Goal: Task Accomplishment & Management: Complete application form

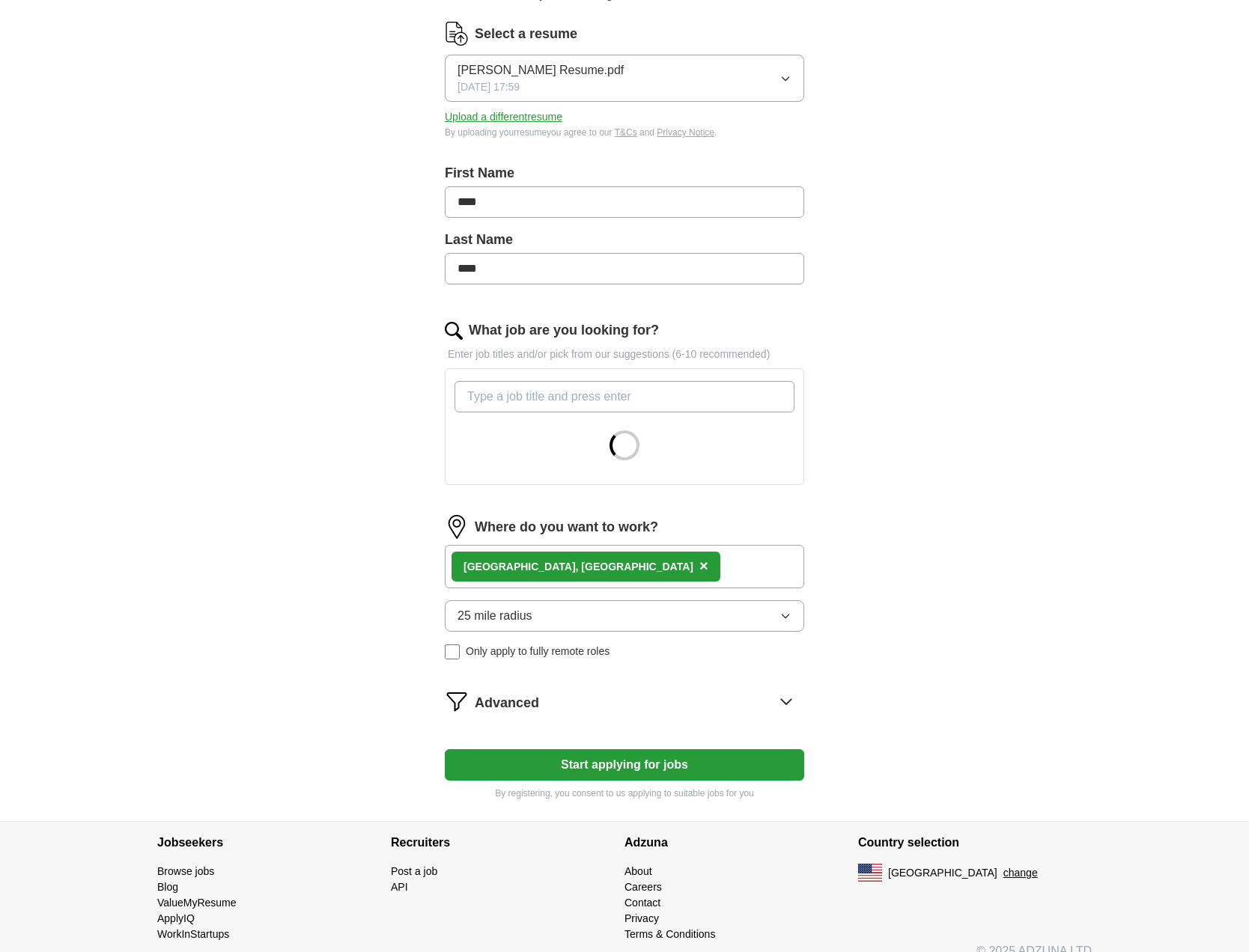
scroll to position [203, 0]
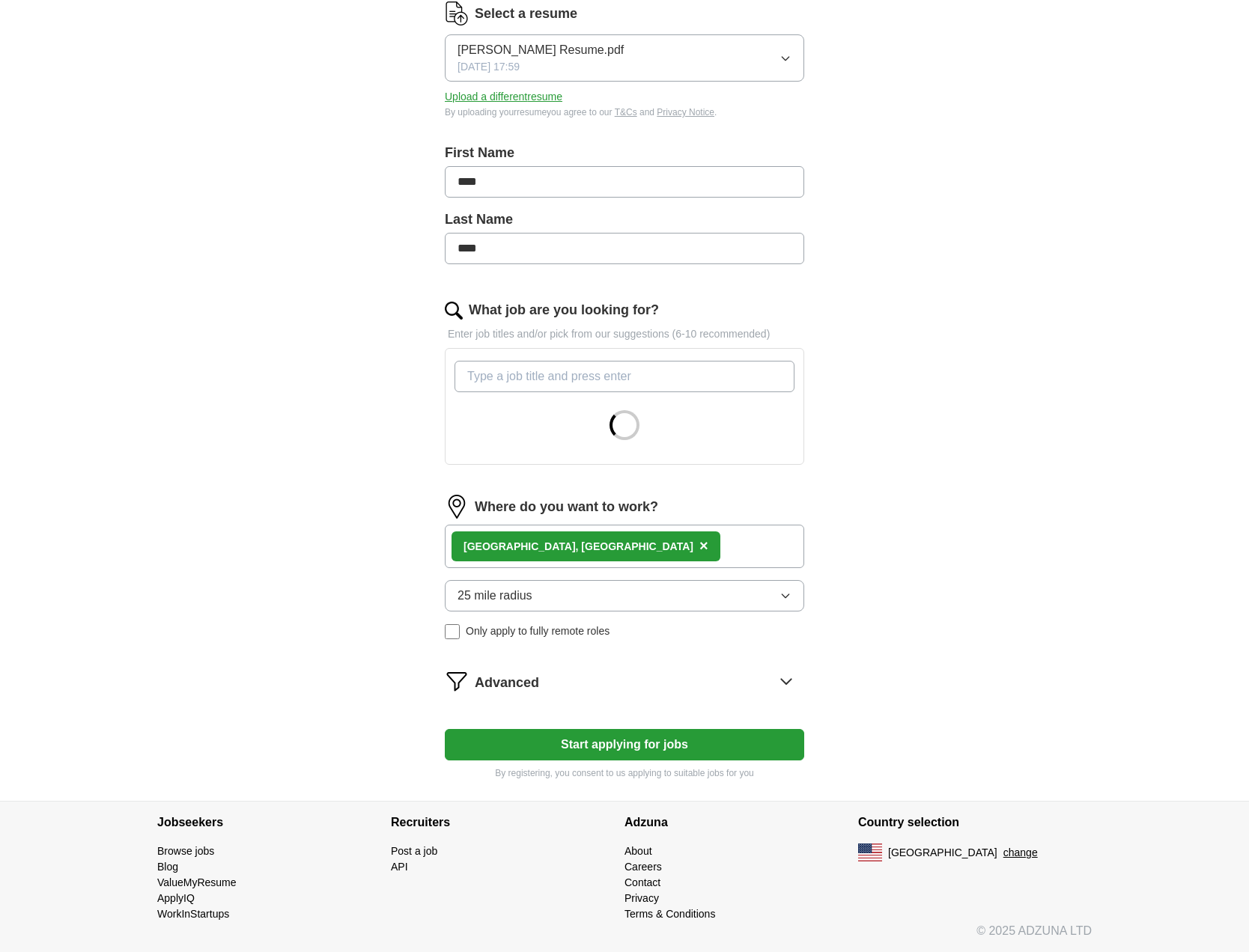
click at [622, 683] on div "Advanced" at bounding box center [640, 681] width 330 height 24
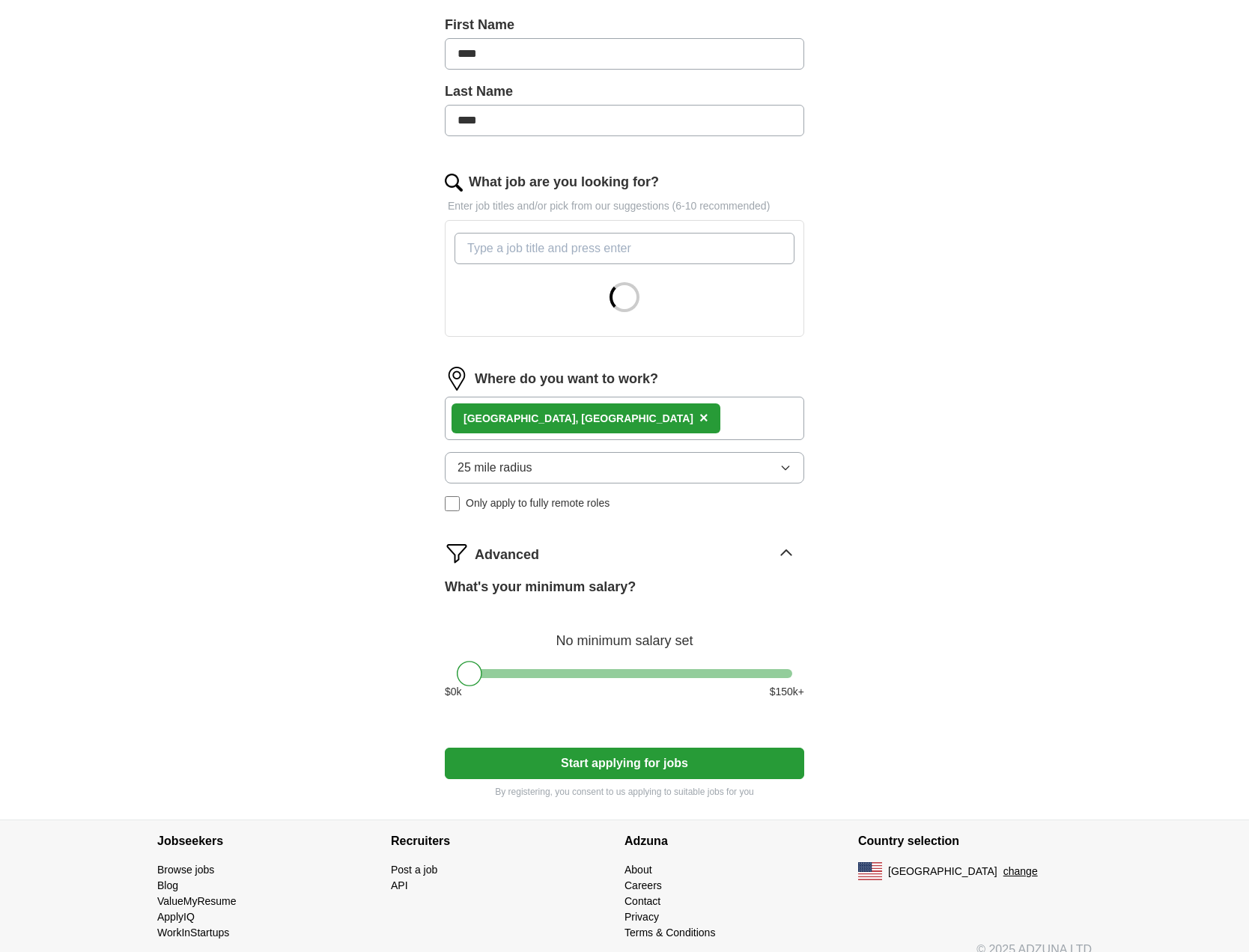
scroll to position [350, 0]
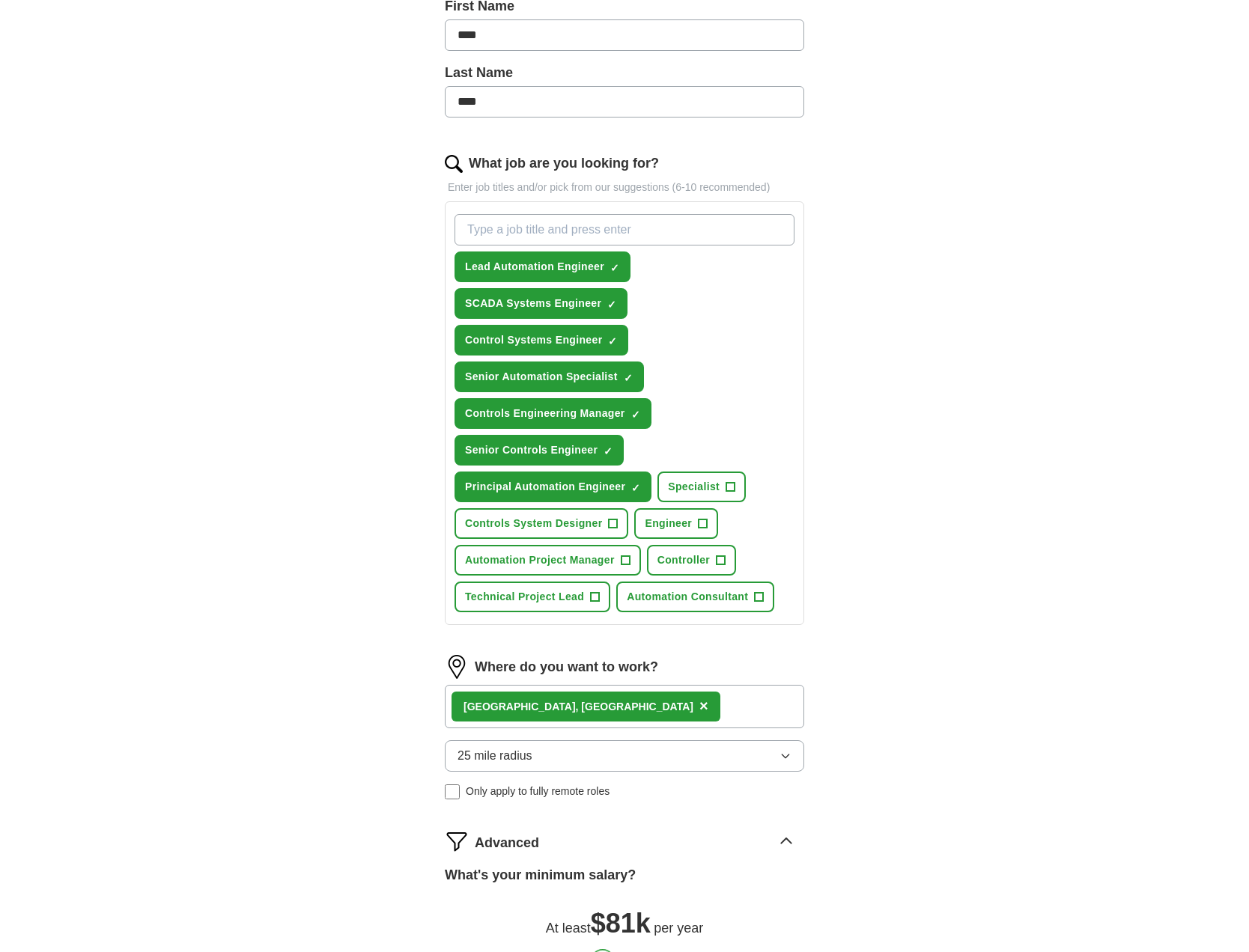
drag, startPoint x: 464, startPoint y: 661, endPoint x: 599, endPoint y: 672, distance: 135.4
click at [599, 672] on form "Select a resume [PERSON_NAME] Resume.pdf [DATE] 17:59 Upload a different resume…" at bounding box center [624, 471] width 359 height 1232
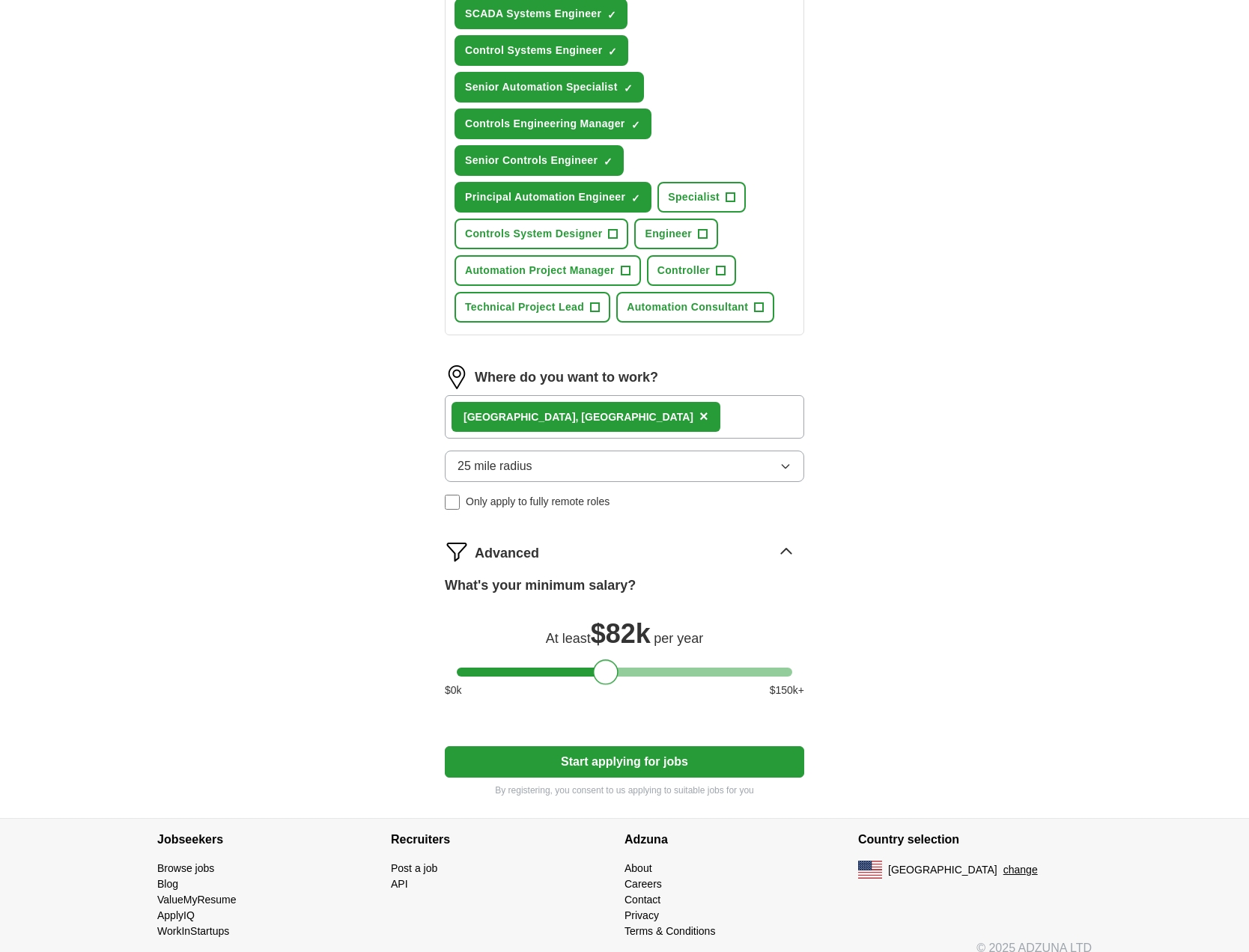
scroll to position [656, 0]
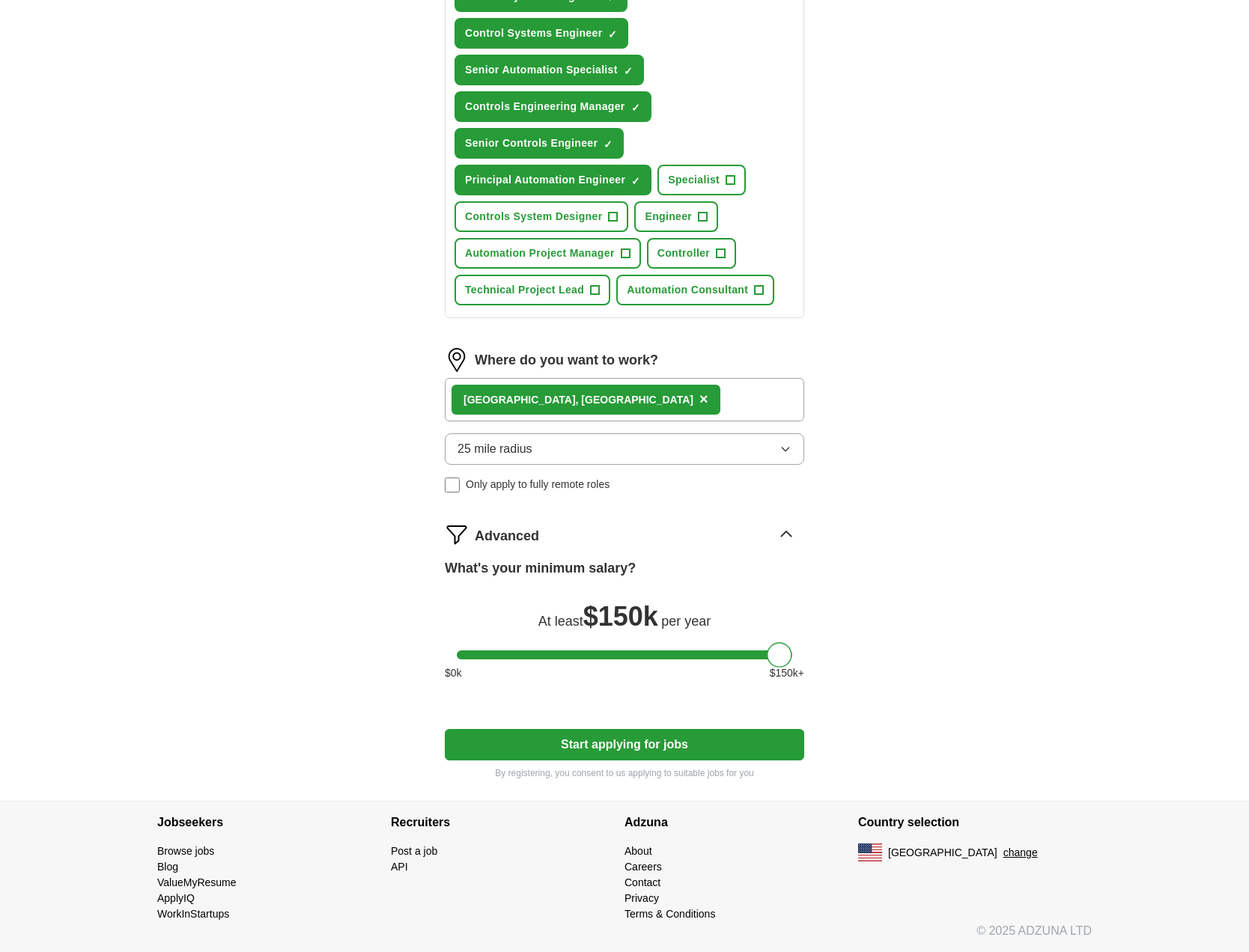
drag, startPoint x: 611, startPoint y: 656, endPoint x: 916, endPoint y: 667, distance: 305.2
click at [916, 667] on div "ApplyIQ Let ApplyIQ do the hard work of searching and applying for jobs. Just t…" at bounding box center [624, 95] width 959 height 1411
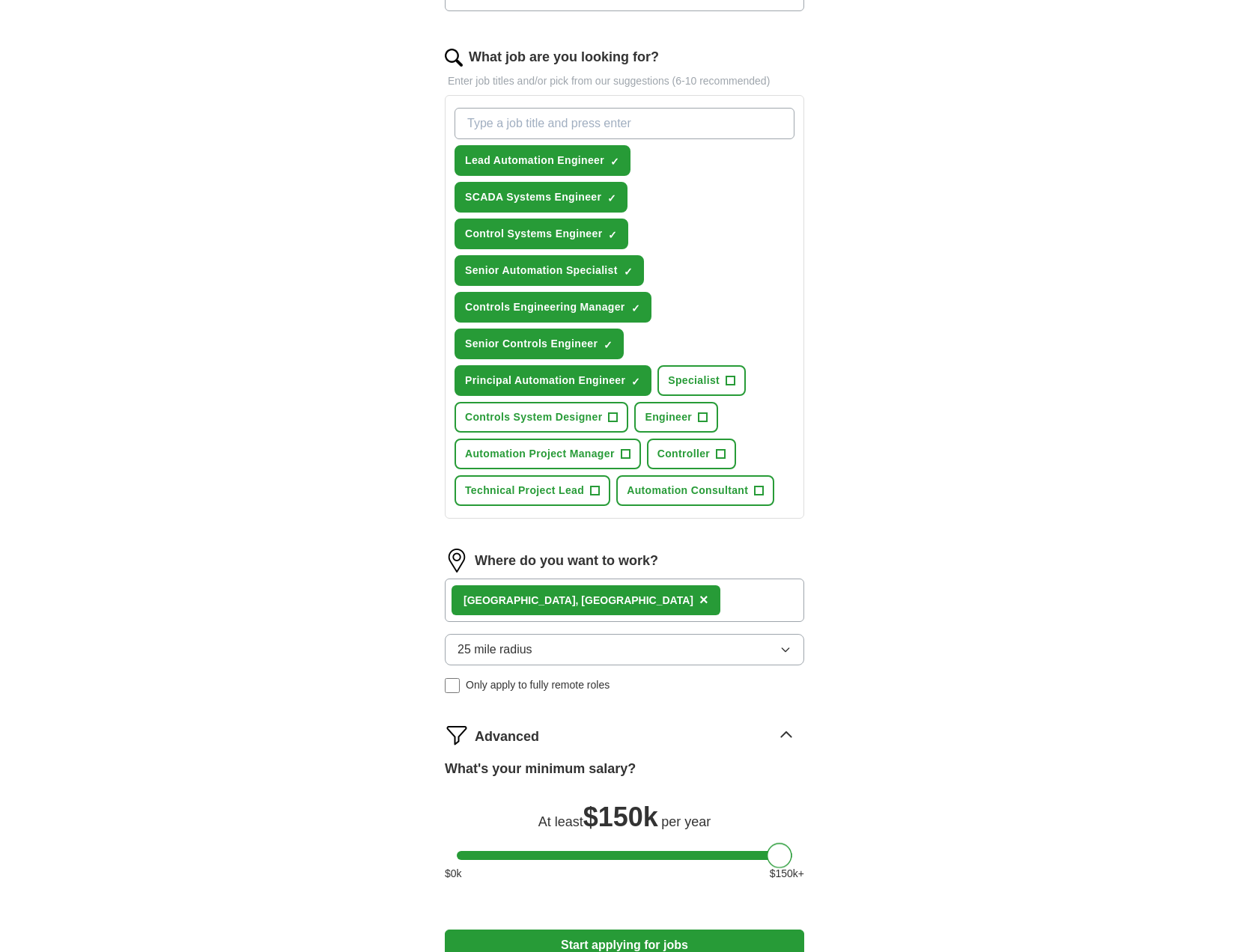
scroll to position [432, 0]
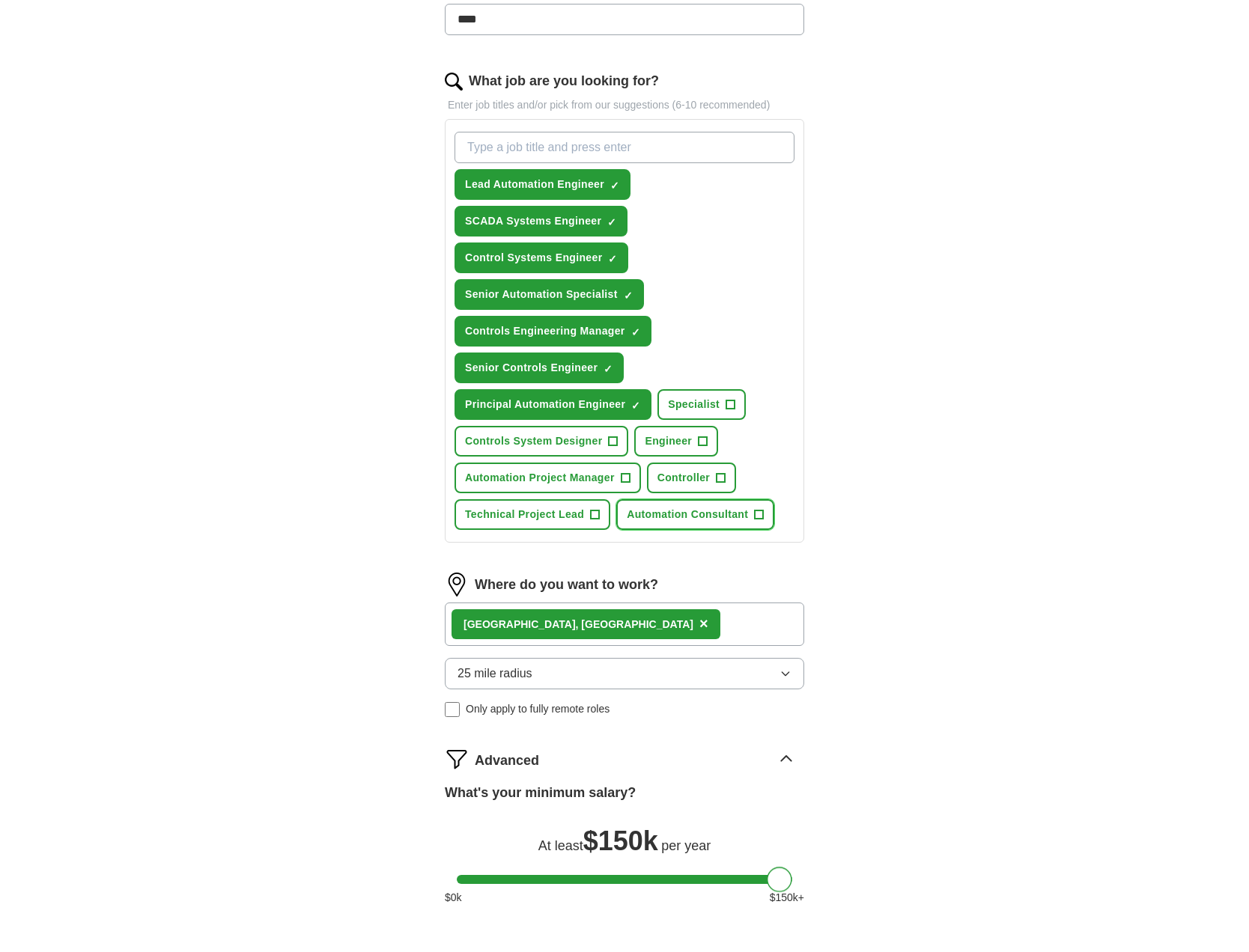
click at [748, 517] on button "Automation Consultant +" at bounding box center [695, 515] width 158 height 31
click at [596, 520] on span "+" at bounding box center [596, 515] width 9 height 12
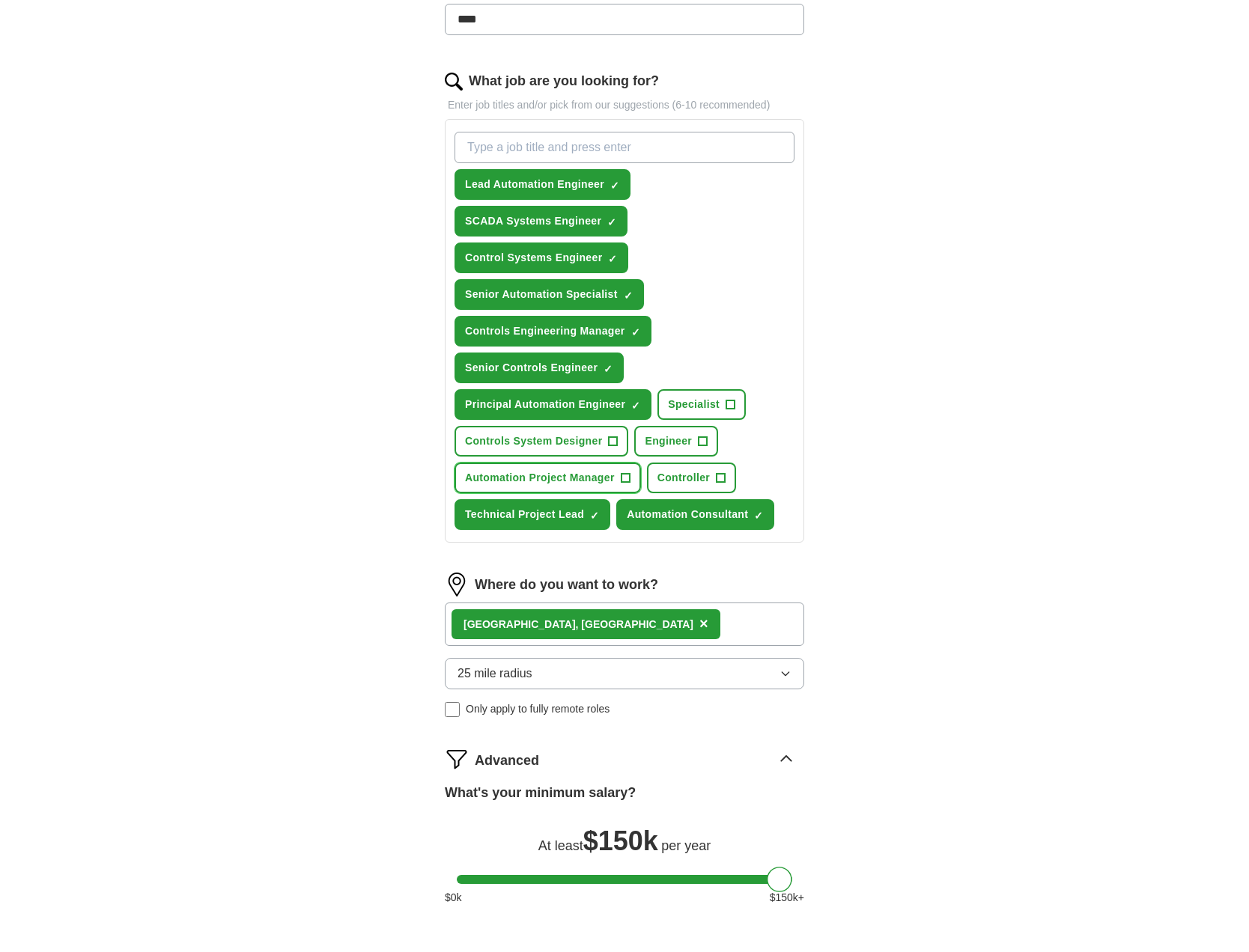
click at [613, 478] on span "Automation Project Manager" at bounding box center [540, 478] width 150 height 15
click at [611, 444] on span "+" at bounding box center [613, 442] width 9 height 12
click at [606, 445] on button "Controls System Designer ✓ ×" at bounding box center [541, 442] width 174 height 31
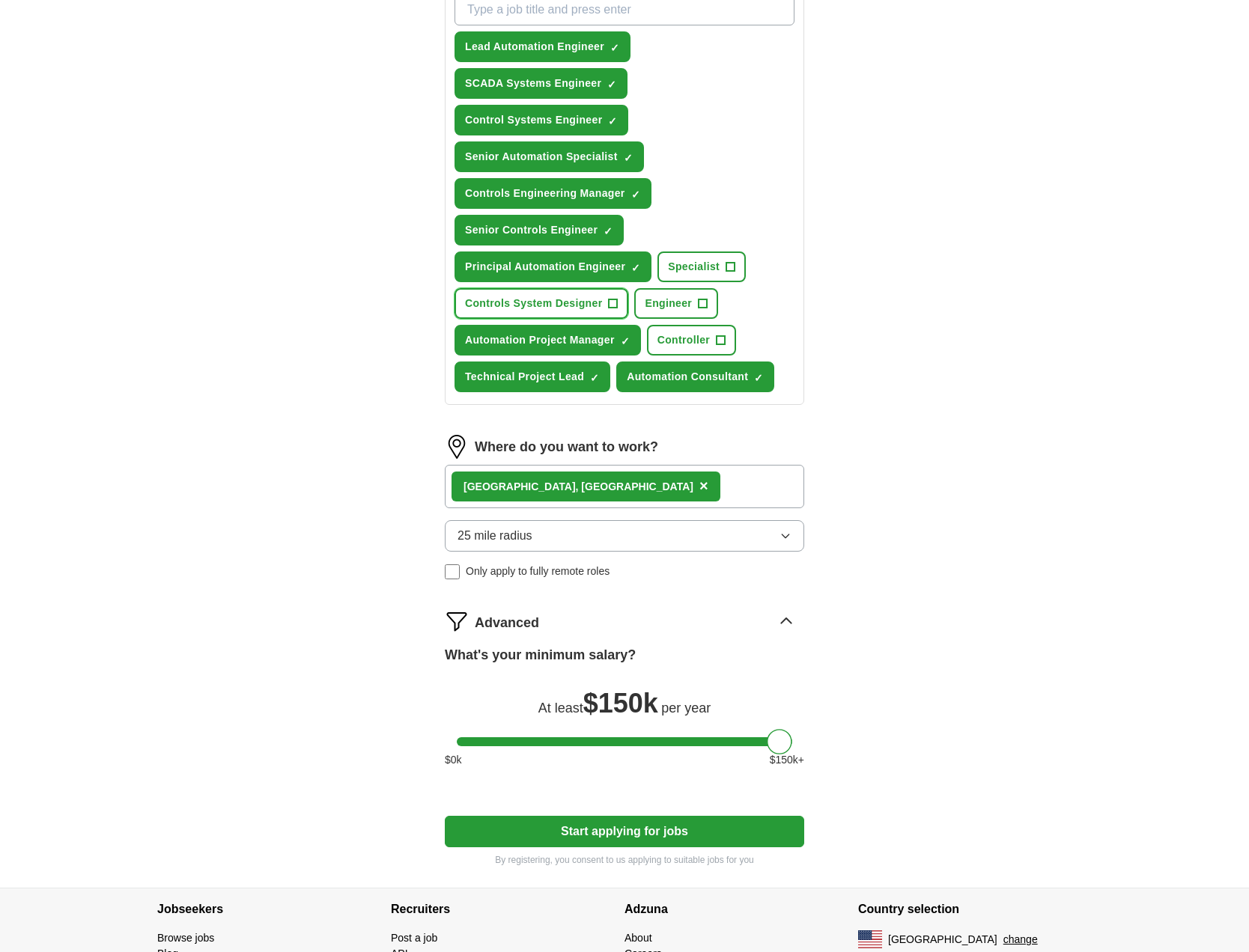
scroll to position [656, 0]
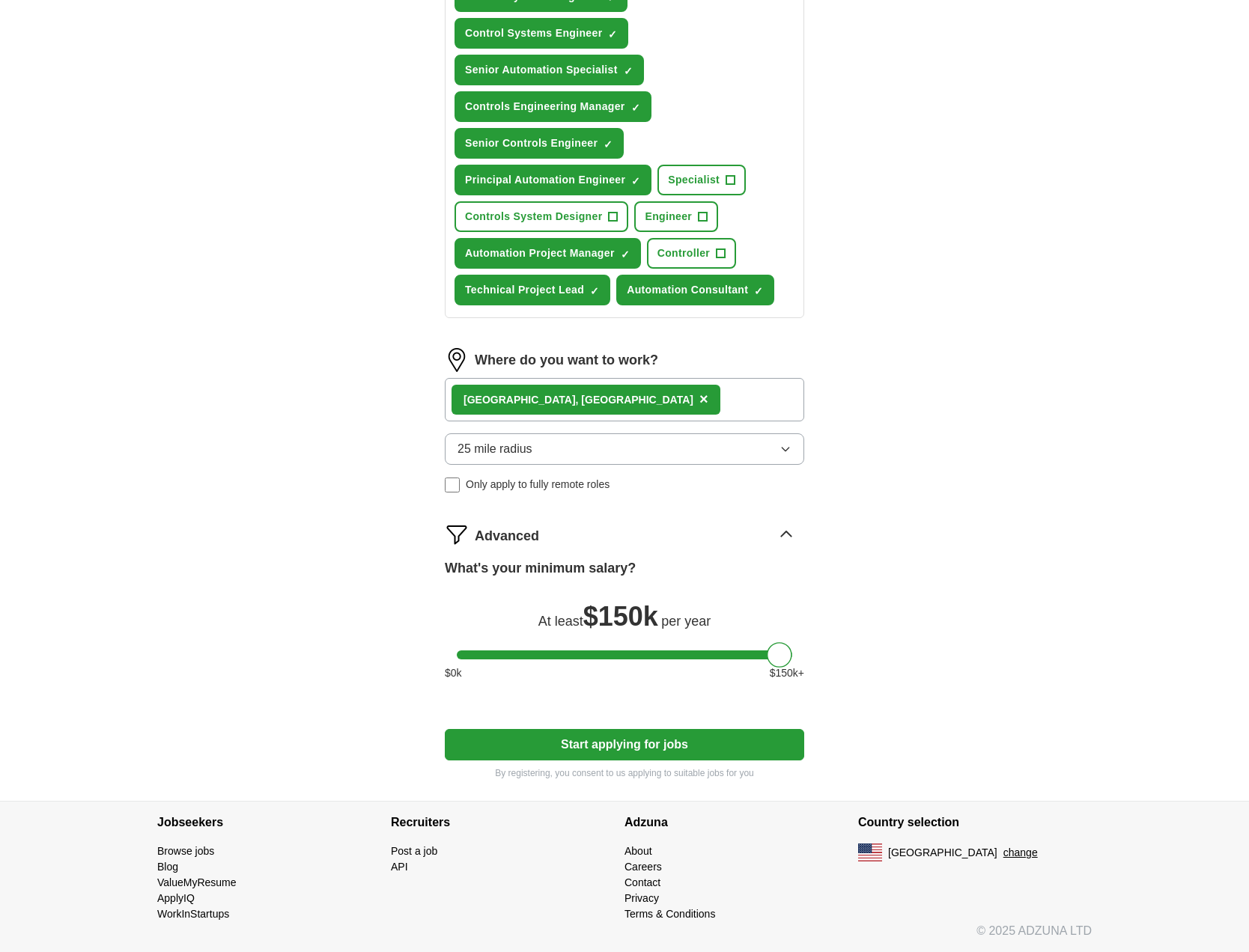
click at [747, 750] on button "Start applying for jobs" at bounding box center [624, 744] width 359 height 32
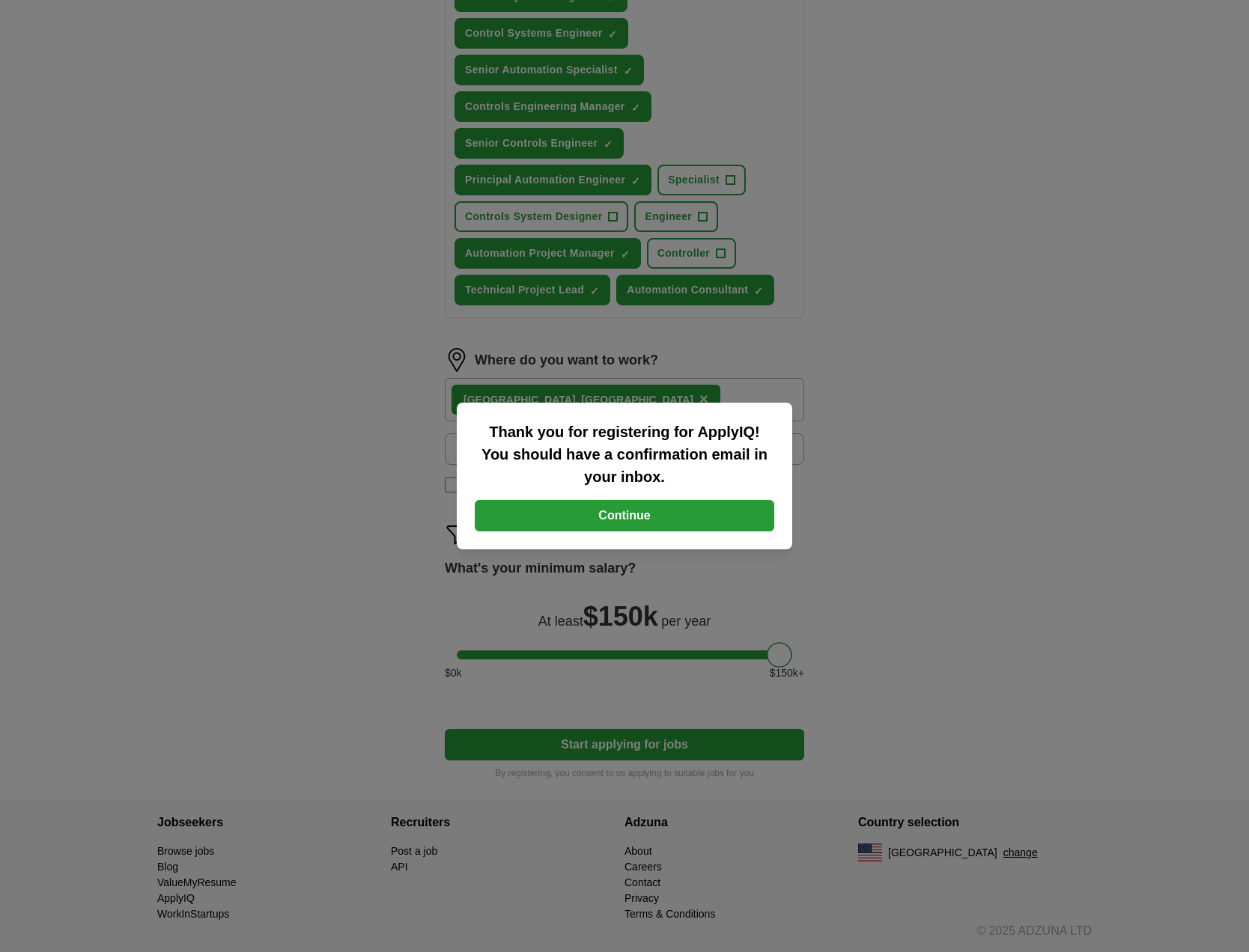
click at [706, 519] on button "Continue" at bounding box center [625, 516] width 300 height 32
